Goal: Navigation & Orientation: Find specific page/section

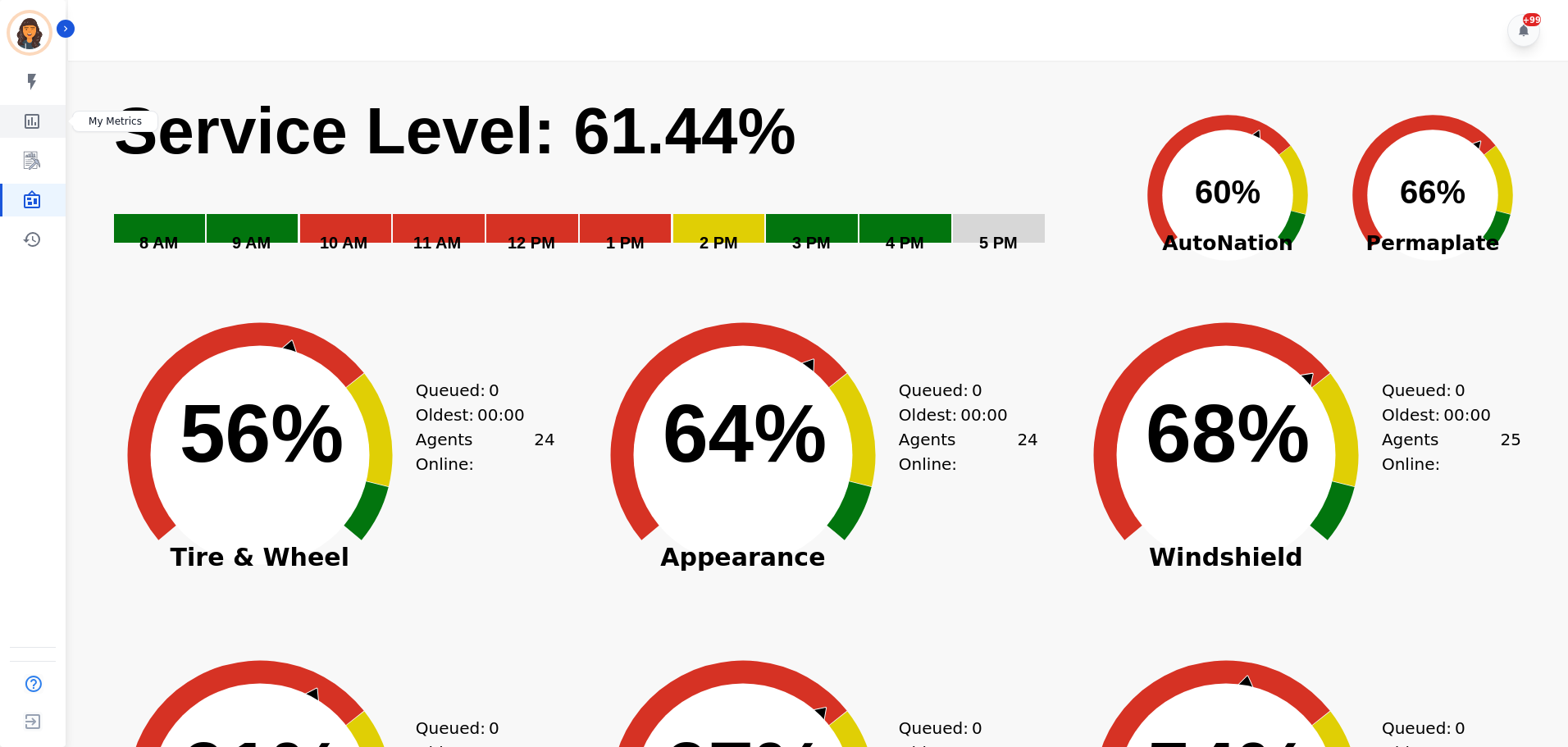
click at [35, 123] on icon "Sidebar" at bounding box center [32, 121] width 15 height 15
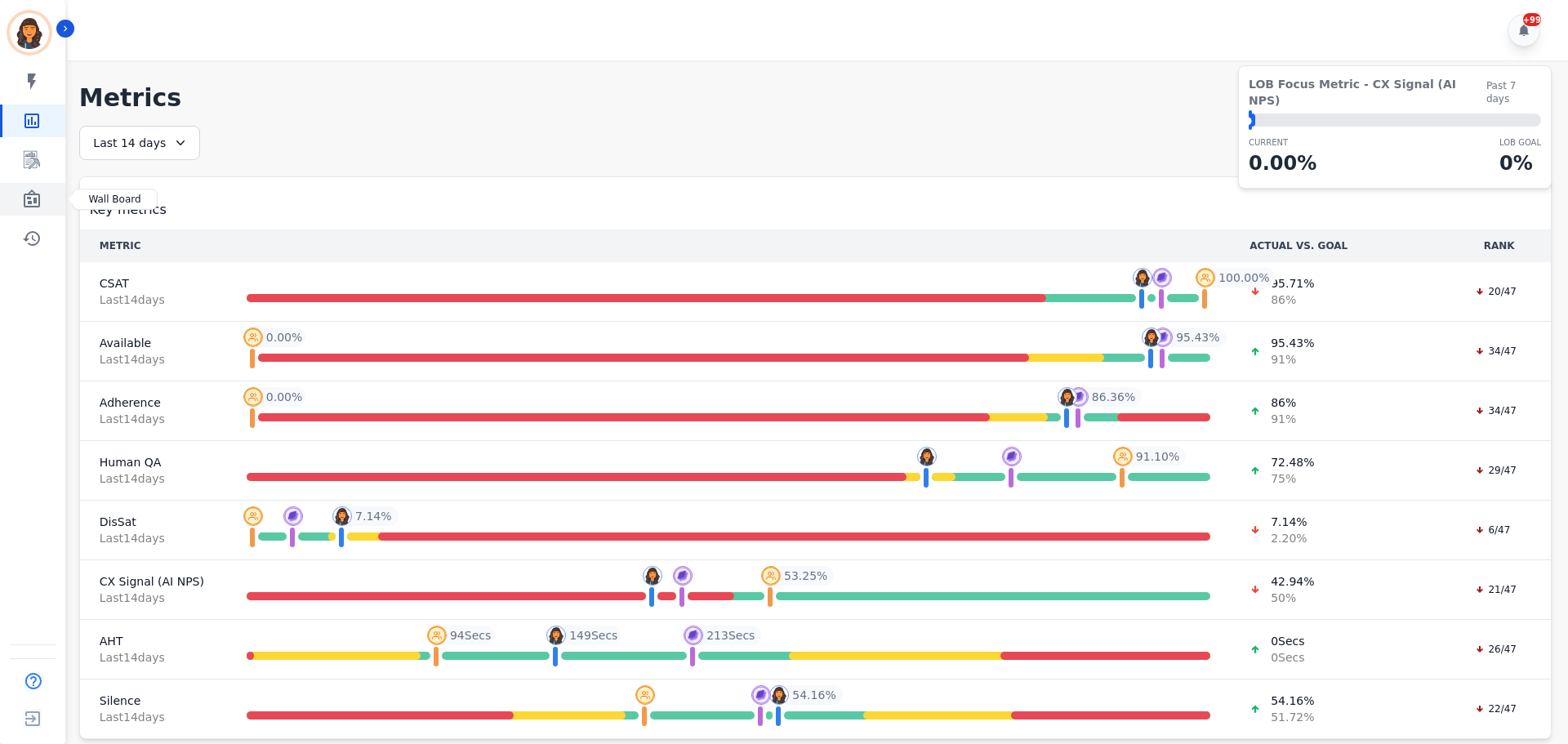
click at [45, 204] on link "Sidebar" at bounding box center [34, 199] width 63 height 33
